Goal: Task Accomplishment & Management: Use online tool/utility

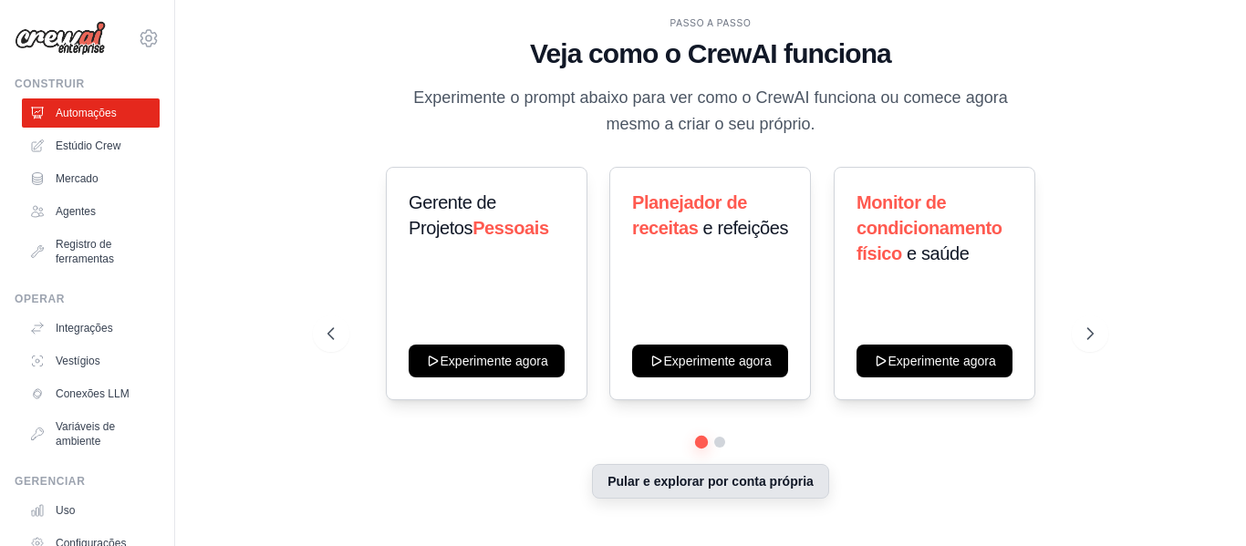
click at [690, 491] on button "Pular e explorar por conta própria" at bounding box center [710, 481] width 237 height 35
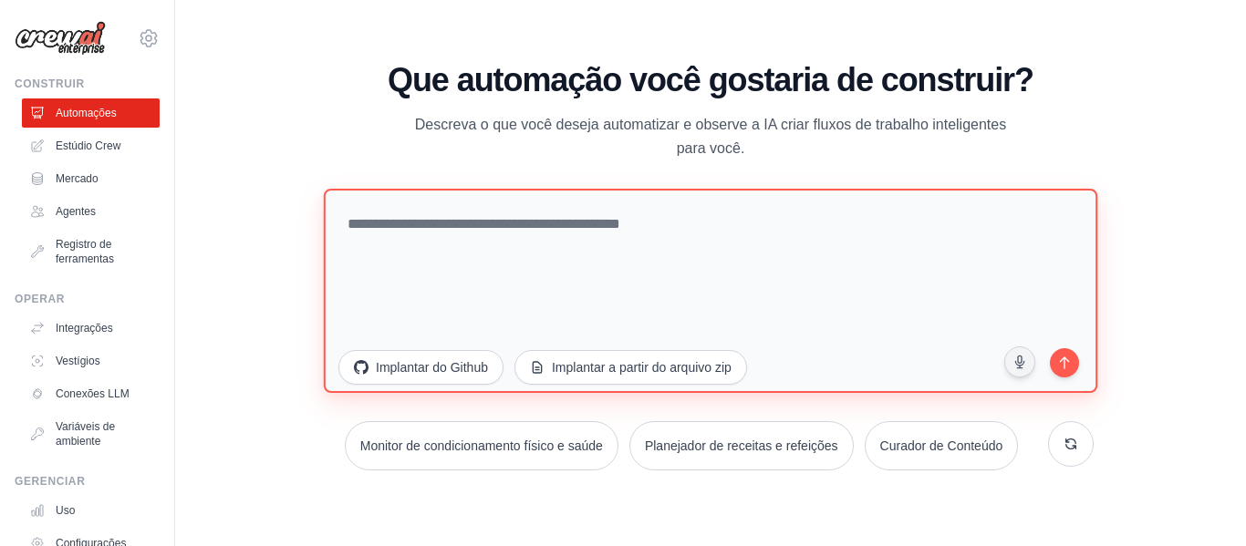
click at [520, 270] on textarea at bounding box center [711, 290] width 774 height 204
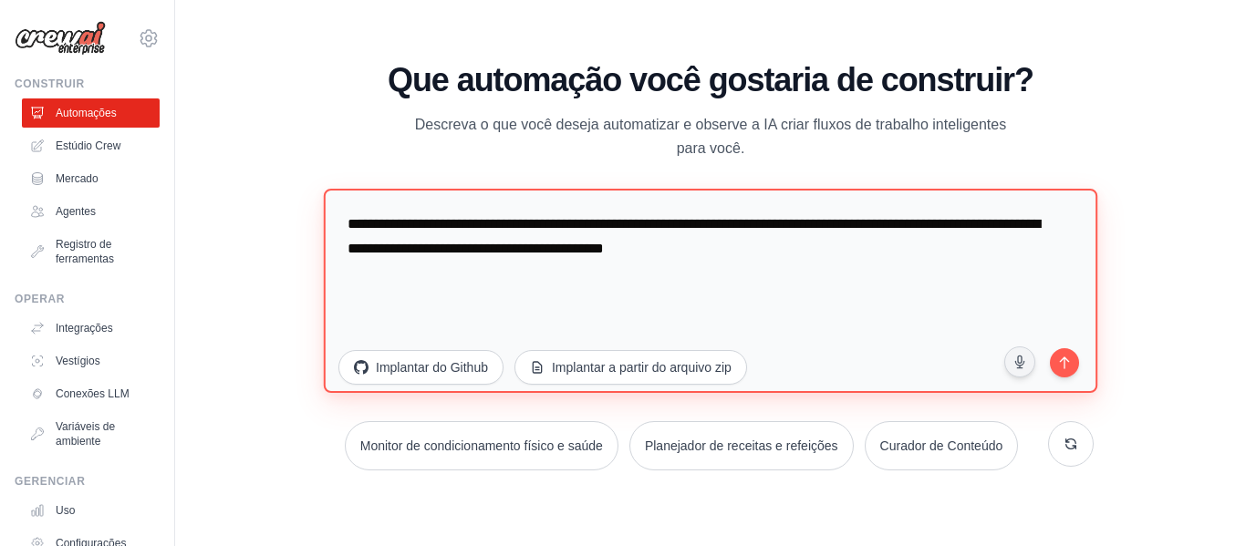
click at [1041, 359] on textarea "**********" at bounding box center [711, 290] width 774 height 204
type textarea "**********"
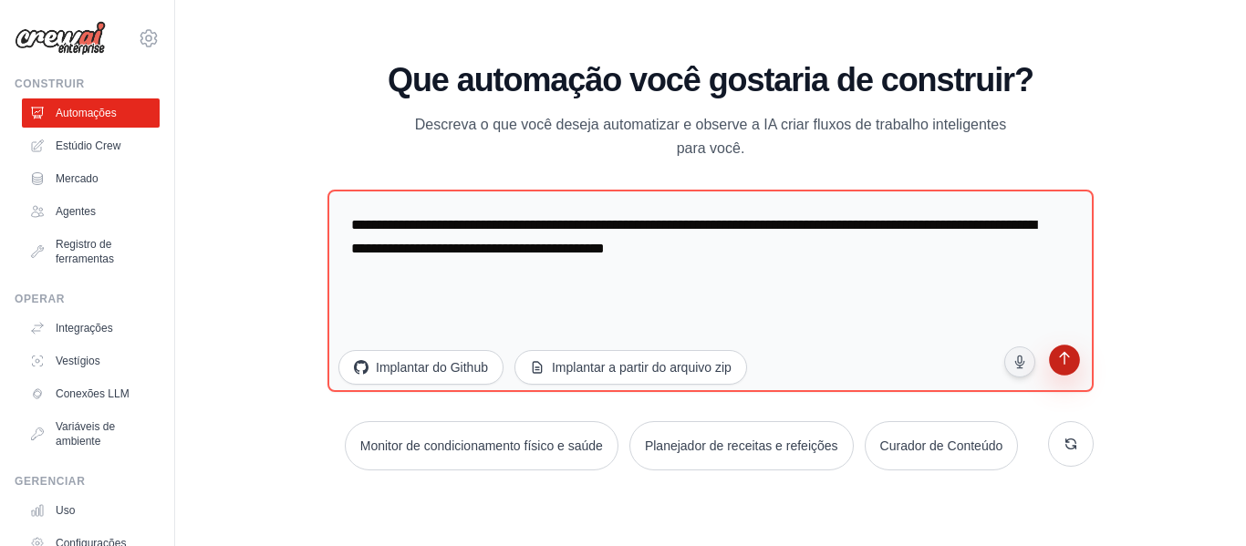
click at [1059, 345] on button "submit" at bounding box center [1064, 362] width 35 height 35
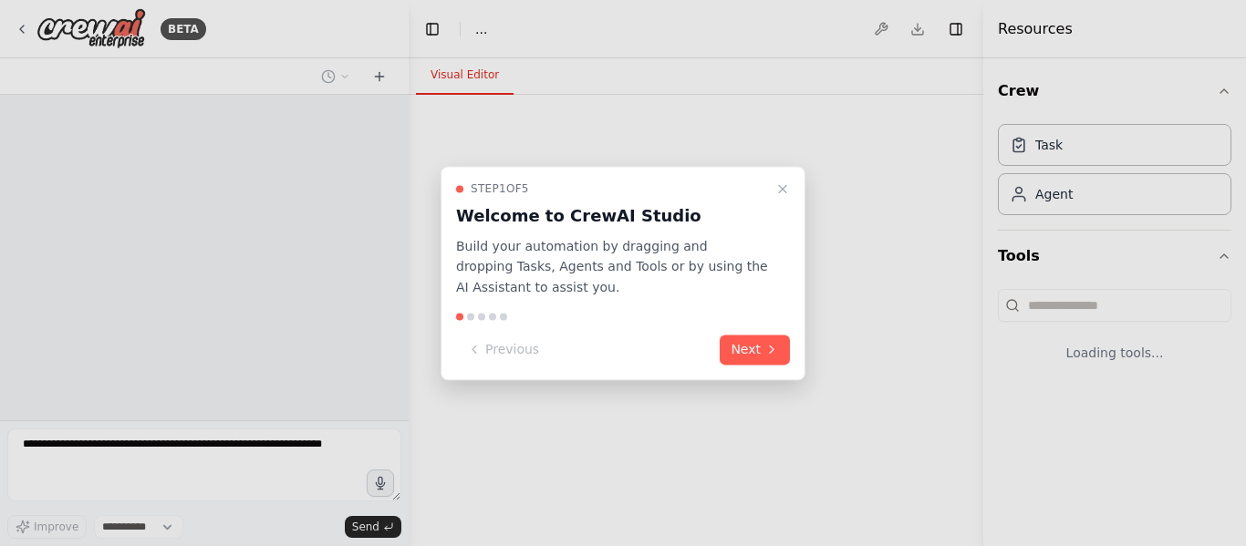
select select "****"
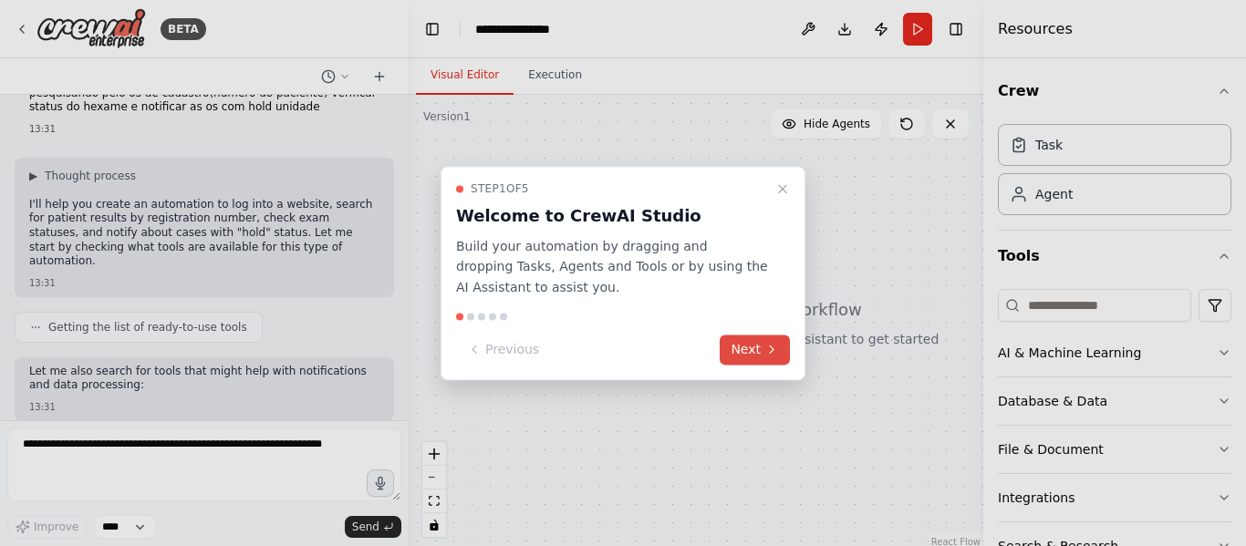
scroll to position [138, 0]
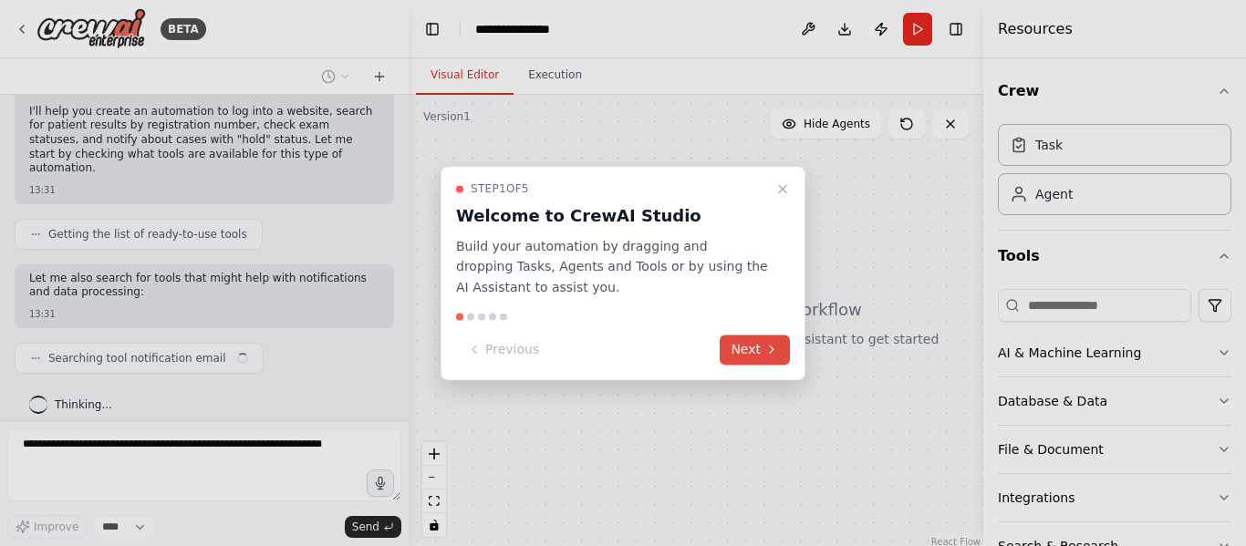
click at [735, 344] on button "Next" at bounding box center [755, 350] width 70 height 30
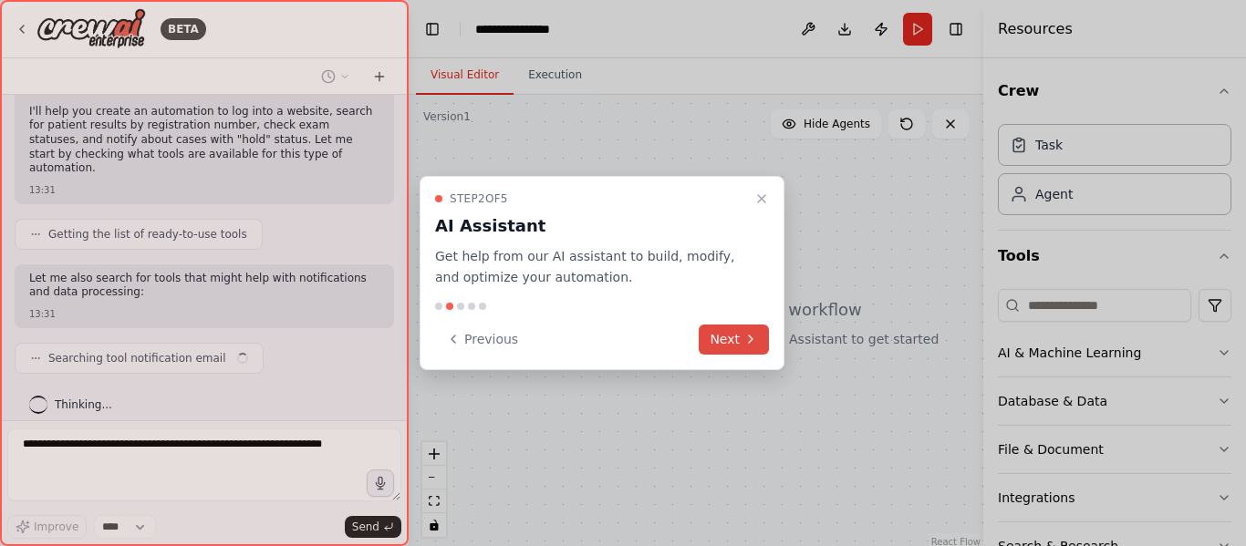
click at [741, 348] on button "Next" at bounding box center [734, 340] width 70 height 30
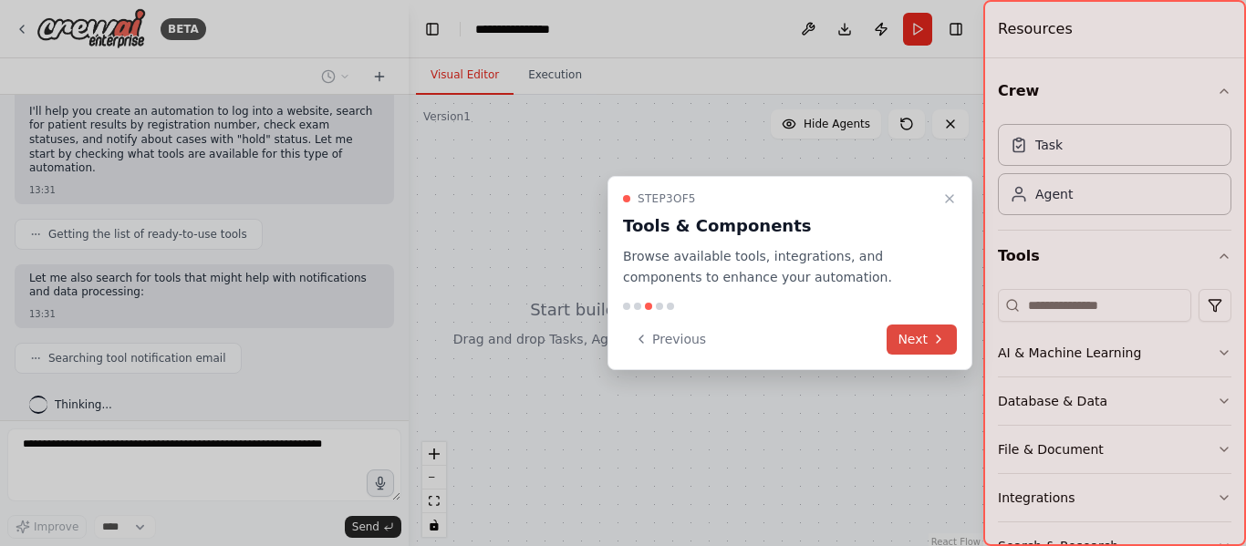
click at [741, 348] on div "Previous Next" at bounding box center [790, 340] width 334 height 30
click at [915, 346] on button "Next" at bounding box center [922, 340] width 70 height 30
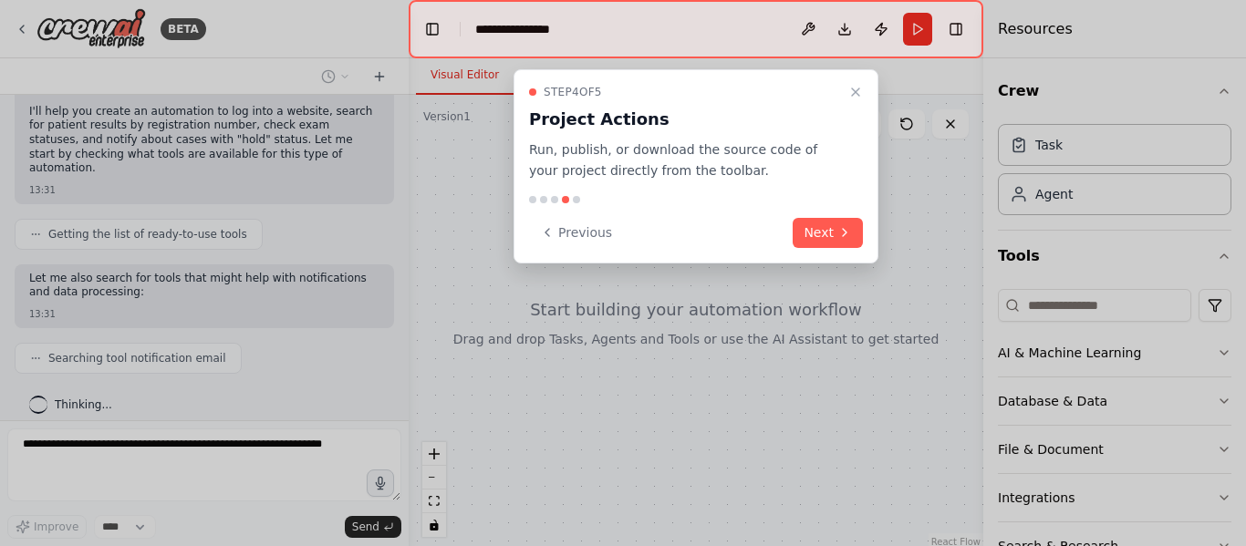
scroll to position [183, 0]
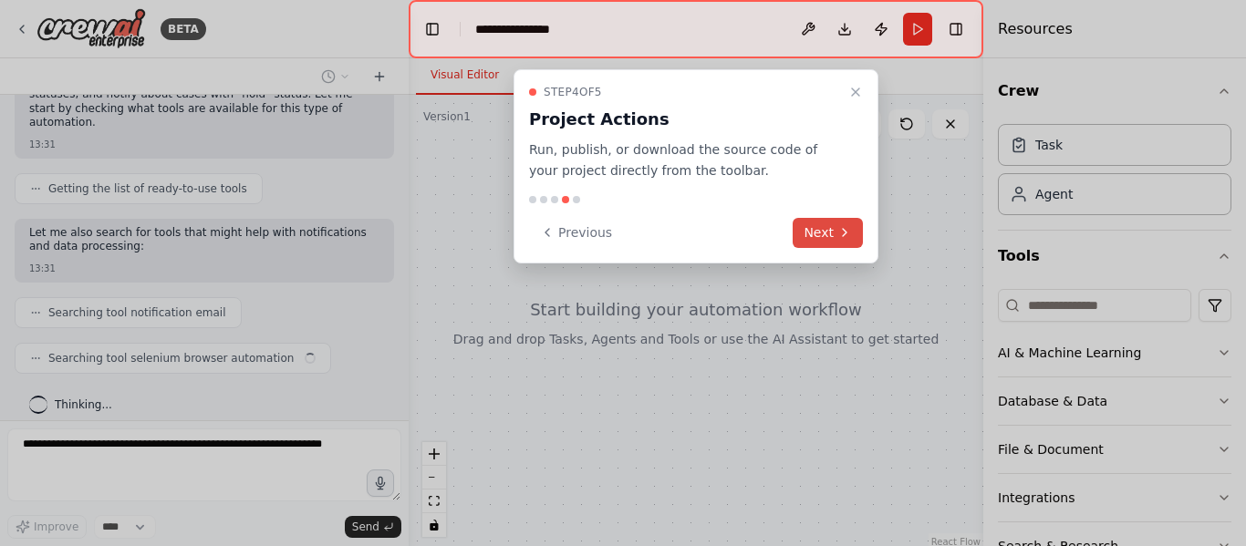
click at [847, 221] on button "Next" at bounding box center [828, 233] width 70 height 30
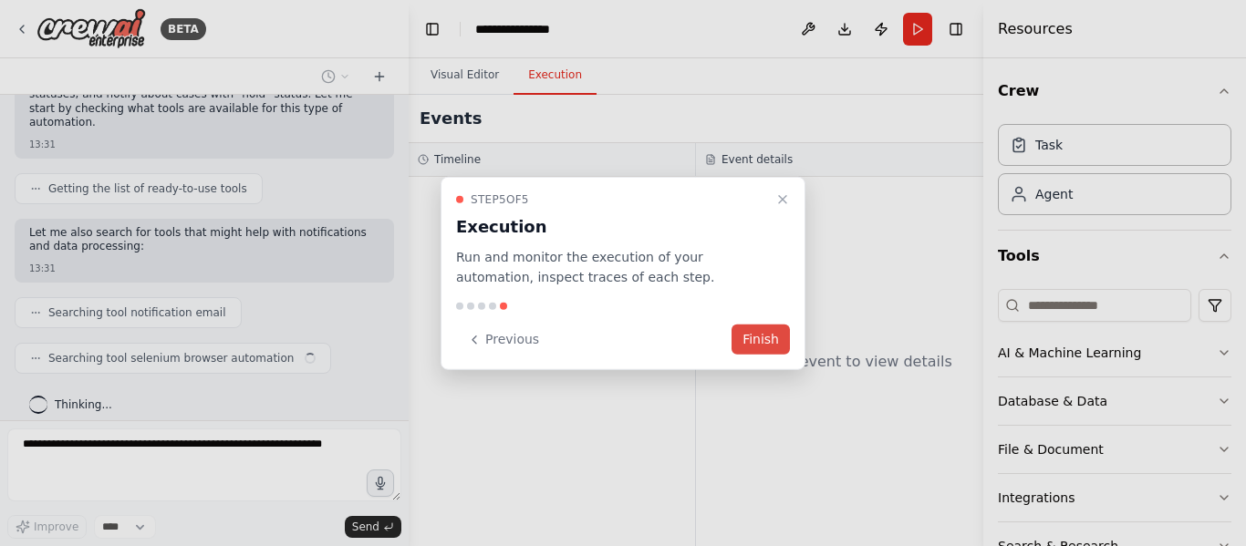
click at [772, 330] on button "Finish" at bounding box center [761, 340] width 58 height 30
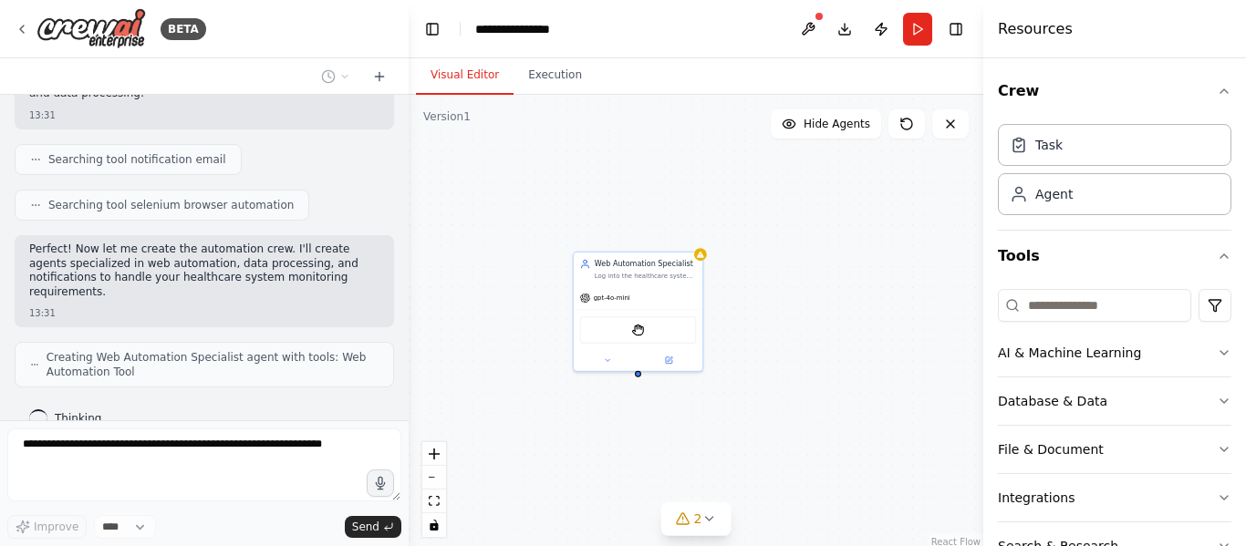
scroll to position [397, 0]
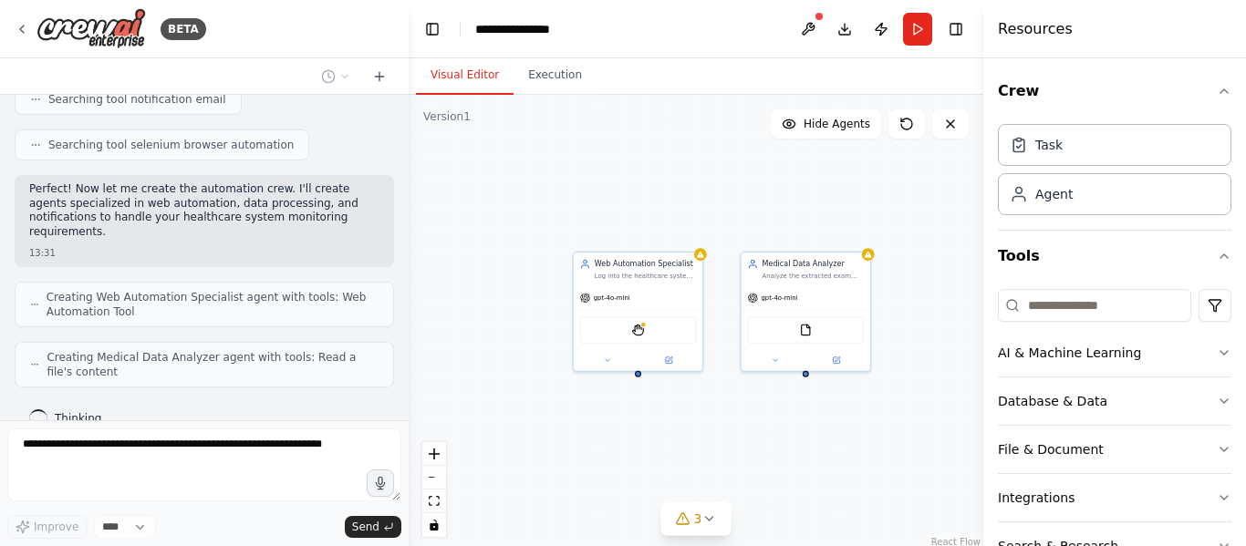
drag, startPoint x: 626, startPoint y: 4, endPoint x: 817, endPoint y: 203, distance: 276.1
click at [795, 215] on div "Web Automation Specialist Log into the healthcare system website using provided…" at bounding box center [696, 323] width 575 height 456
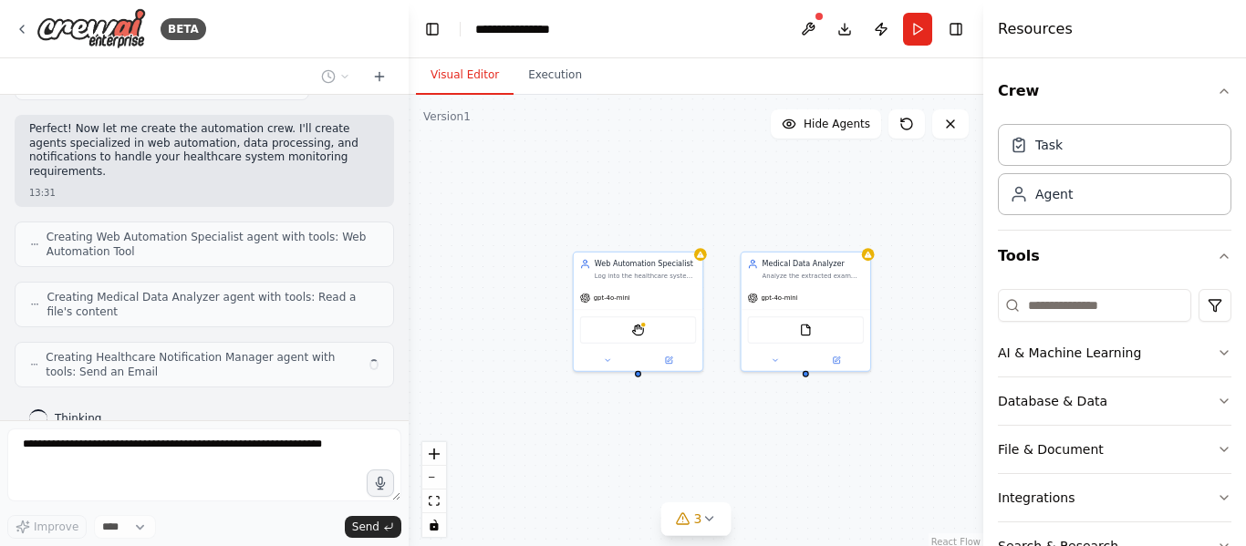
drag, startPoint x: 1141, startPoint y: 1, endPoint x: 504, endPoint y: 213, distance: 671.0
click at [504, 213] on div "Web Automation Specialist Log into the healthcare system website using provided…" at bounding box center [696, 323] width 575 height 456
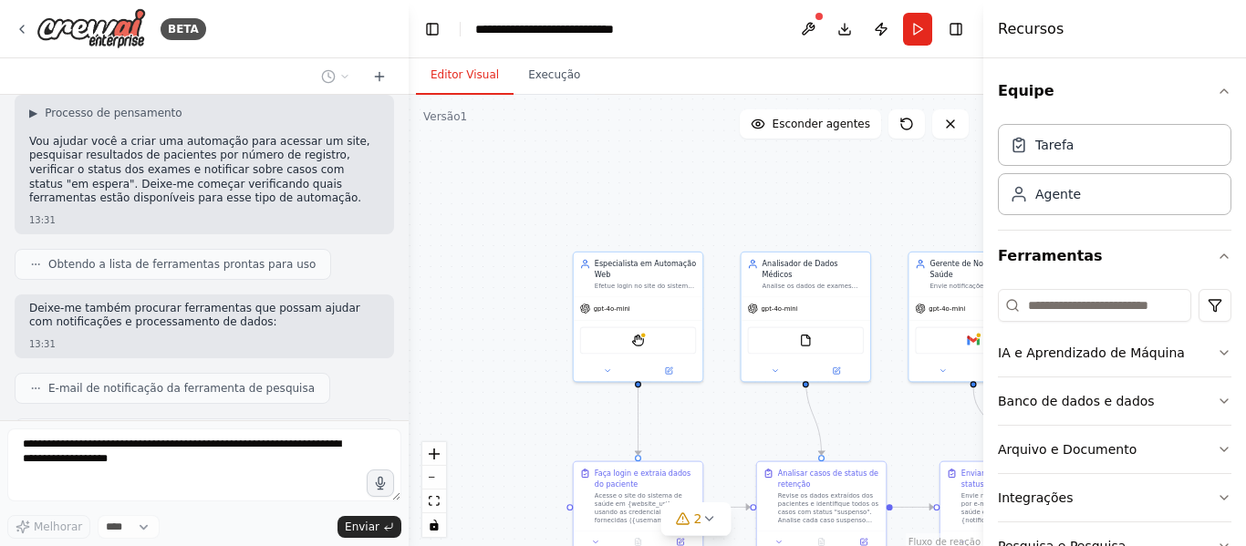
scroll to position [0, 0]
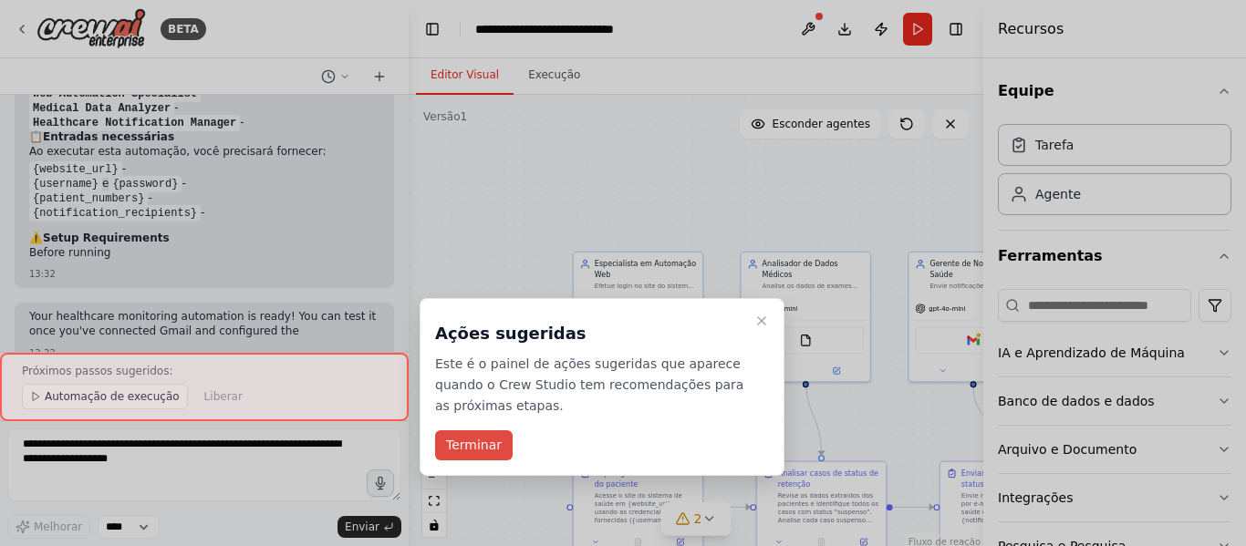
click at [457, 446] on font "Terminar" at bounding box center [474, 445] width 56 height 15
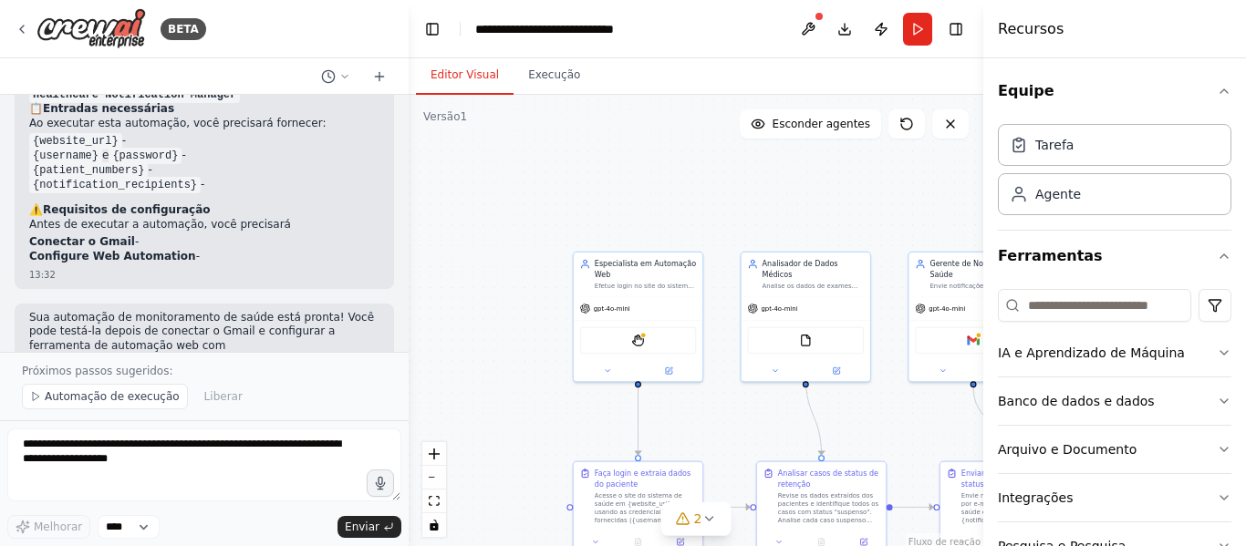
scroll to position [1393, 0]
